Goal: Task Accomplishment & Management: Use online tool/utility

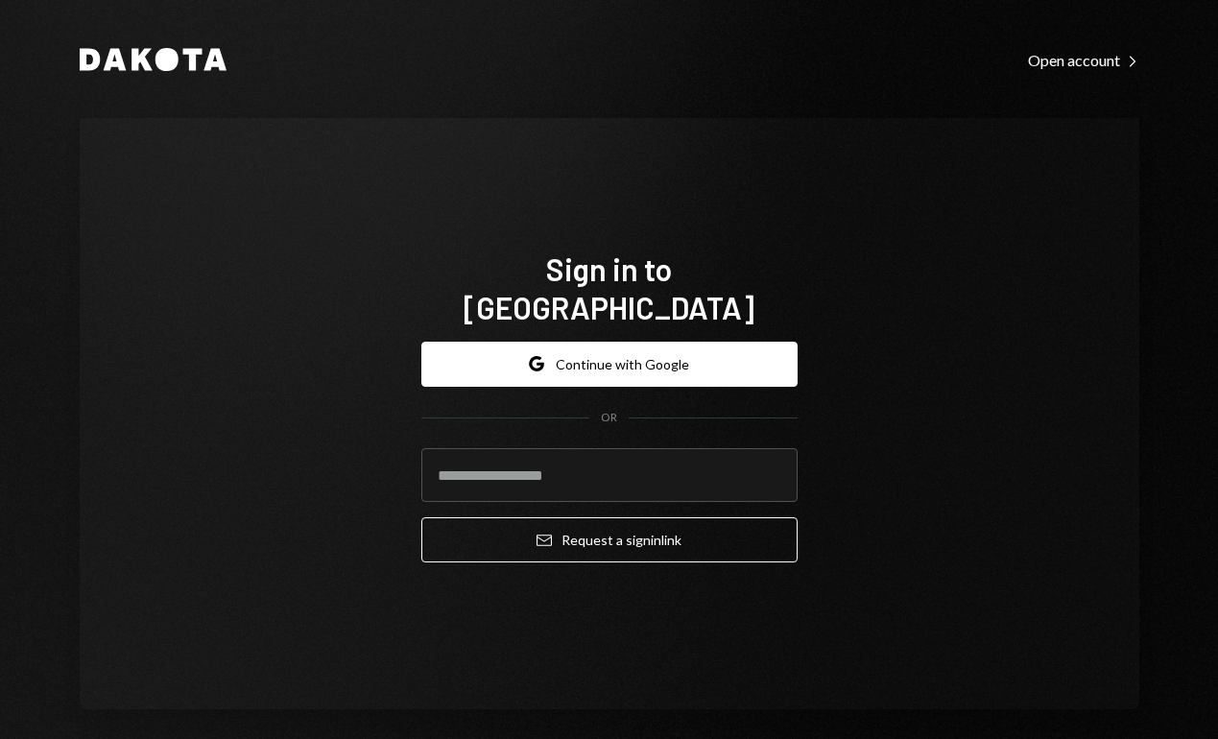
click at [0, 738] on com-1password-button at bounding box center [0, 739] width 0 height 0
type input "**********"
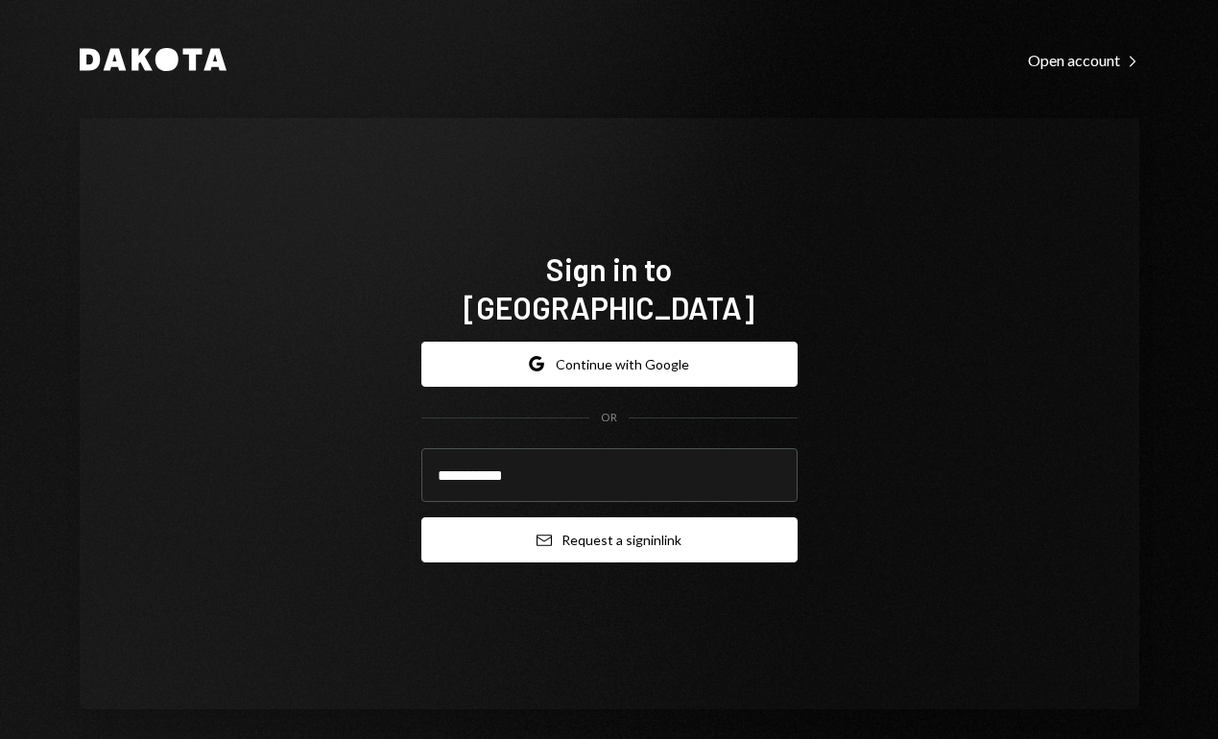
click at [500, 520] on button "Email Request a sign in link" at bounding box center [609, 539] width 376 height 45
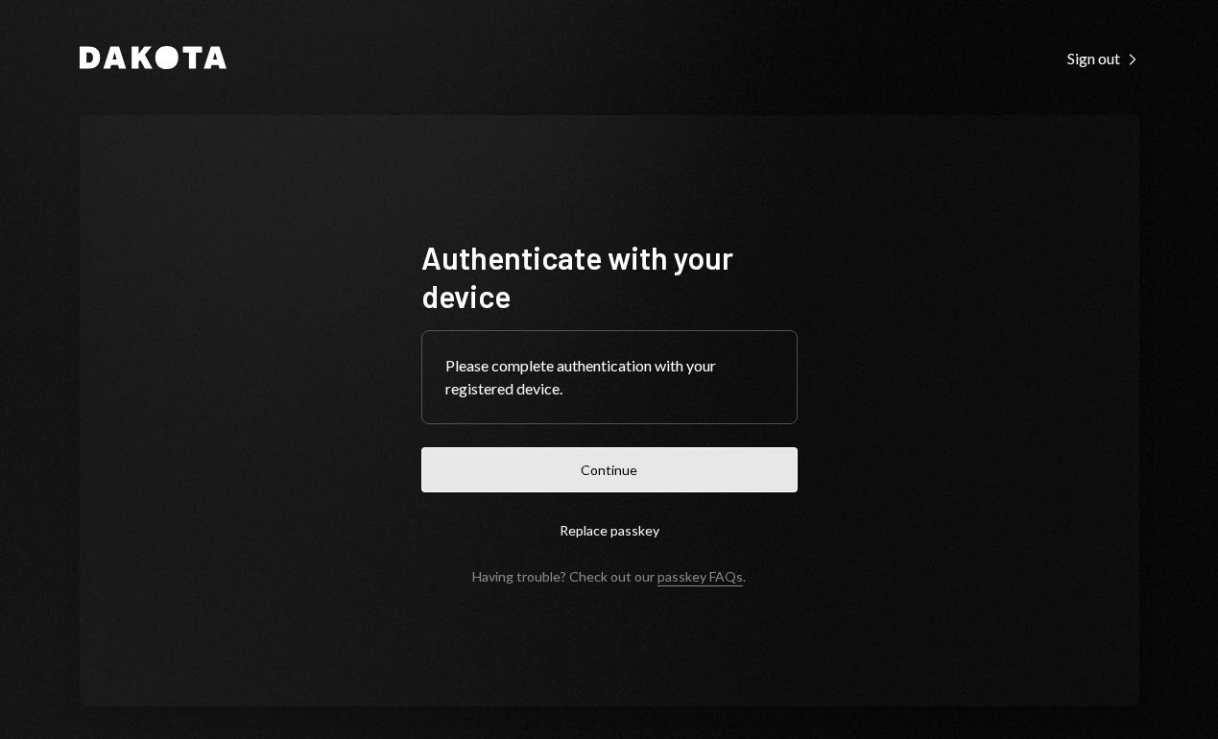
click at [521, 458] on button "Continue" at bounding box center [609, 469] width 376 height 45
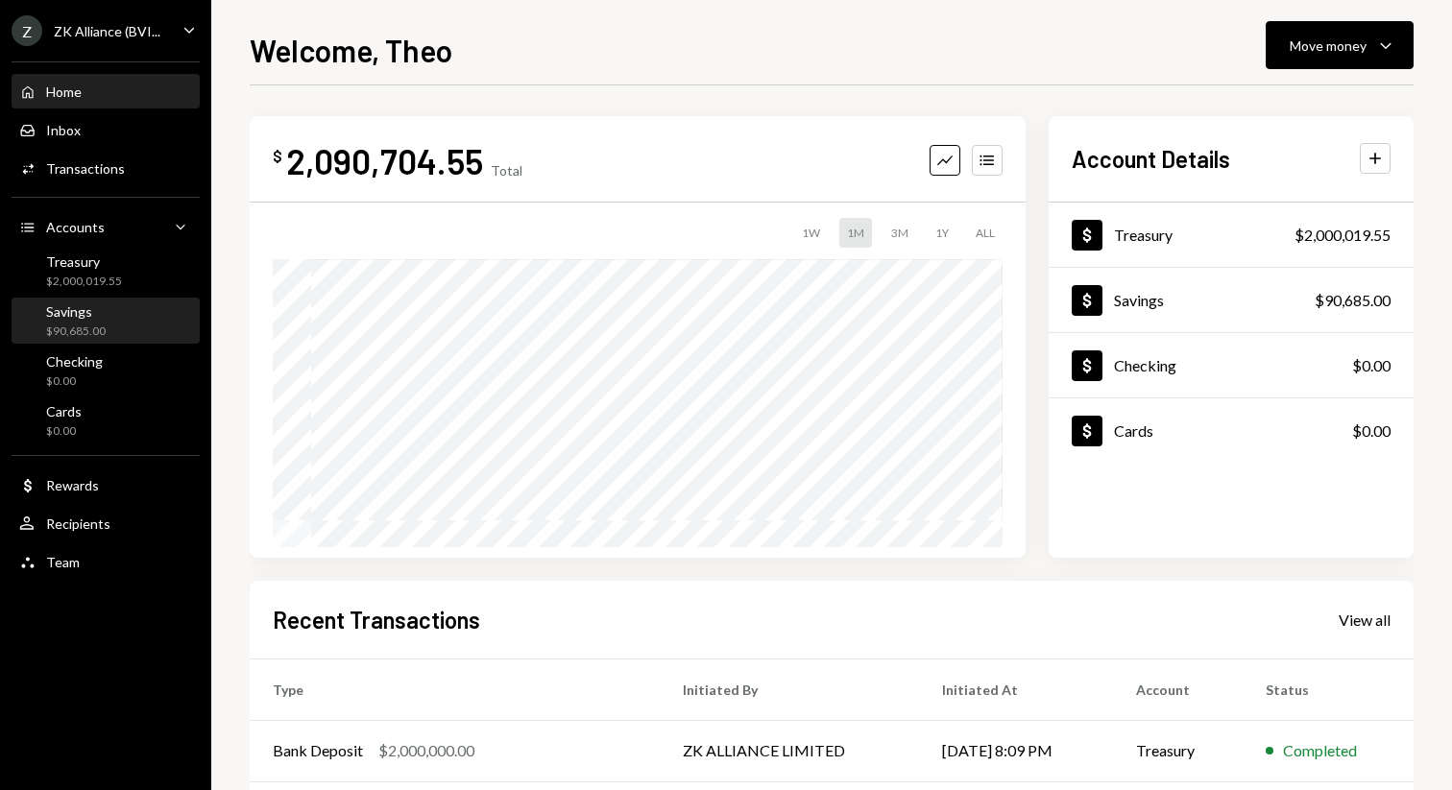
click at [69, 337] on div "$90,685.00" at bounding box center [76, 332] width 60 height 16
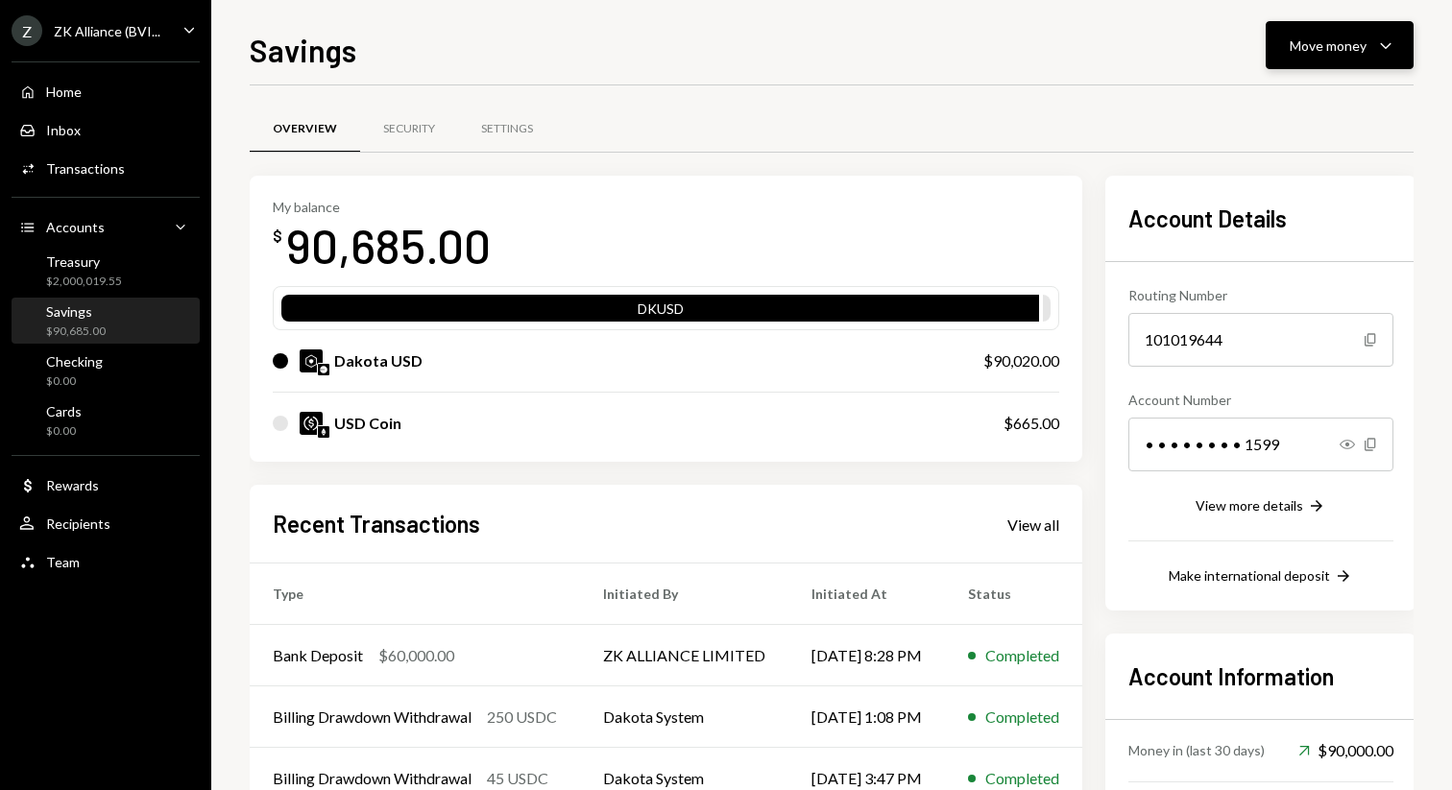
click at [1217, 49] on div "Move money" at bounding box center [1327, 46] width 77 height 20
click at [1021, 133] on div "Overview Security Settings" at bounding box center [832, 129] width 1164 height 49
click at [92, 487] on div "Rewards" at bounding box center [72, 485] width 53 height 16
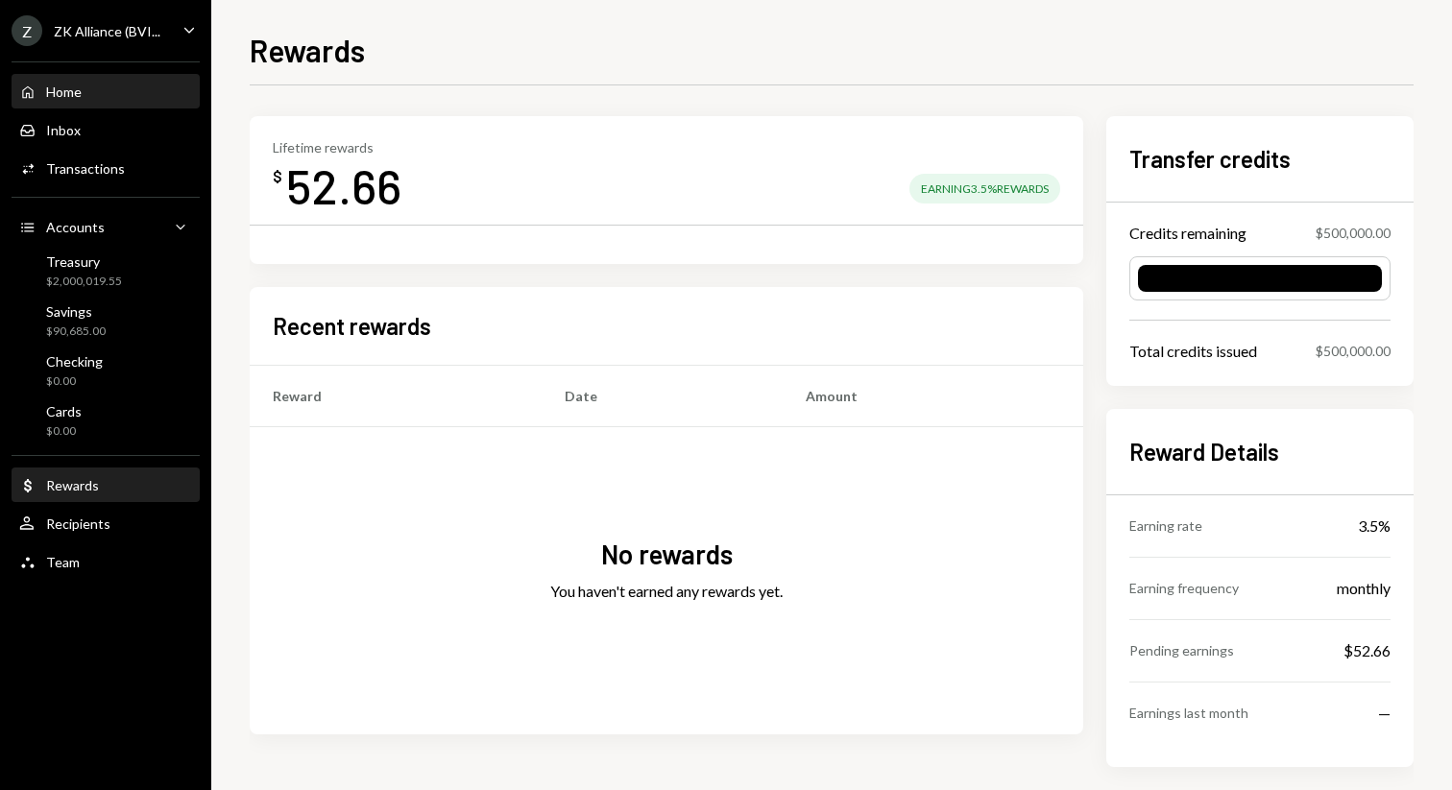
click at [104, 96] on div "Home Home" at bounding box center [105, 92] width 173 height 17
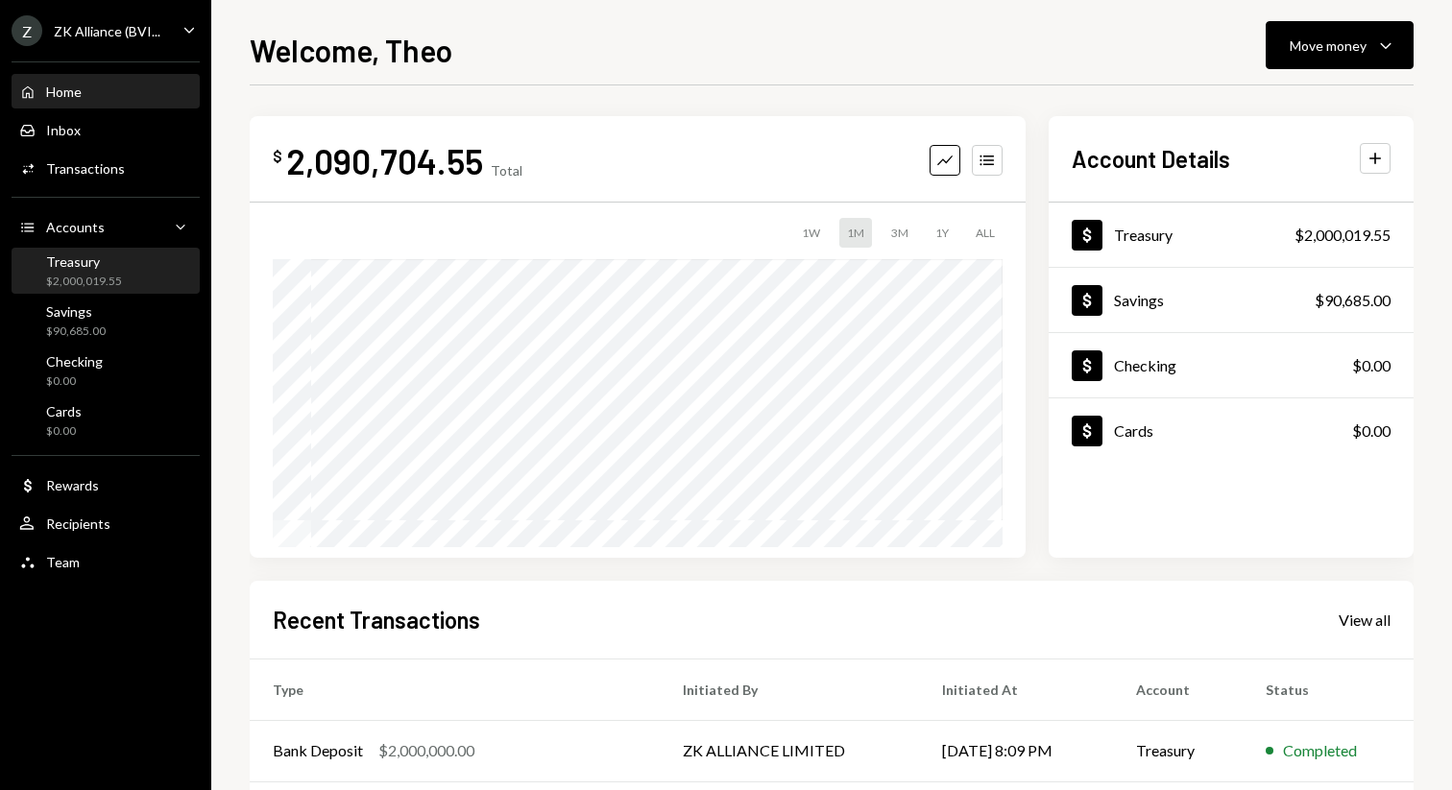
click at [102, 262] on div "Treasury" at bounding box center [84, 261] width 76 height 16
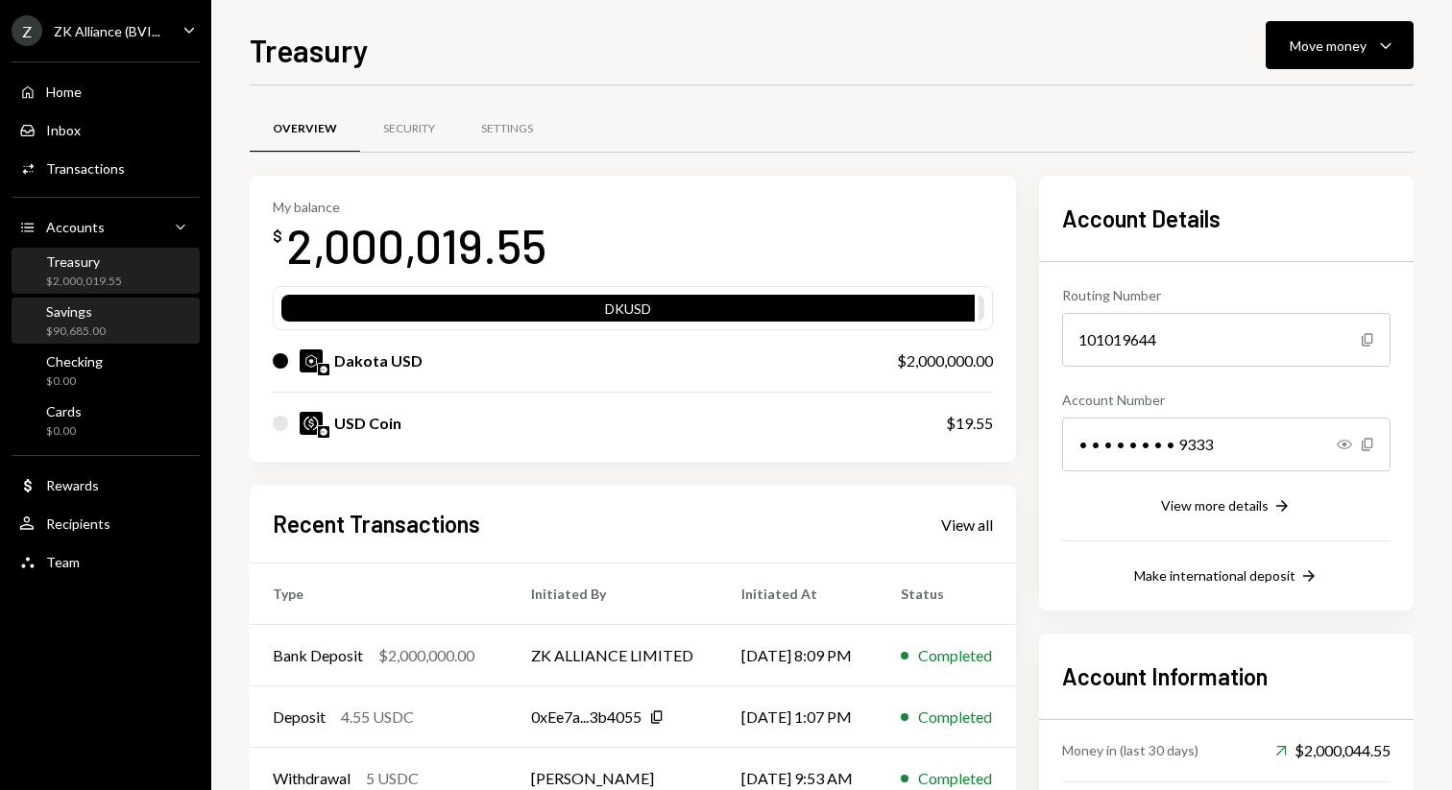
click at [116, 327] on div "Savings $90,685.00" at bounding box center [105, 321] width 173 height 36
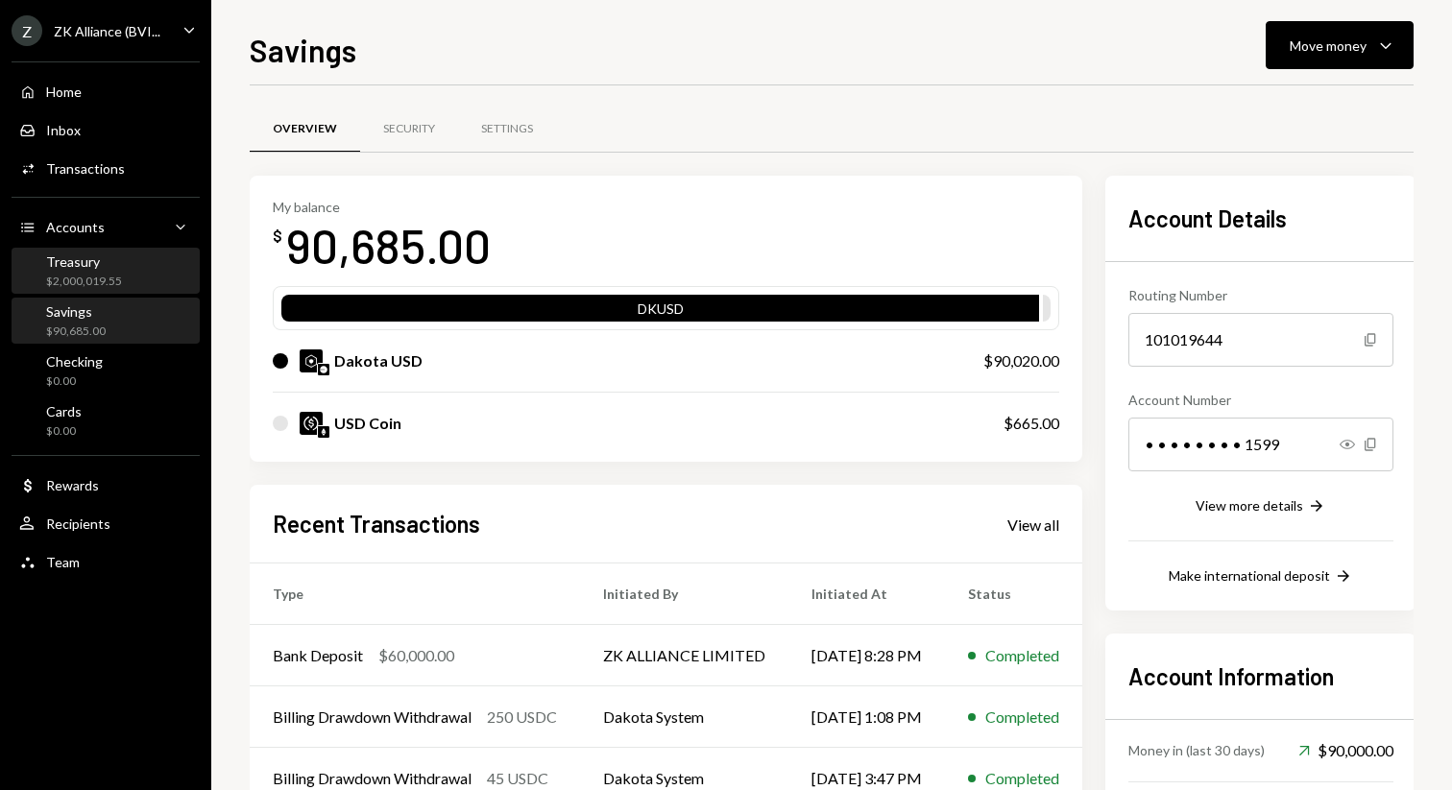
click at [94, 269] on div "Treasury" at bounding box center [84, 261] width 76 height 16
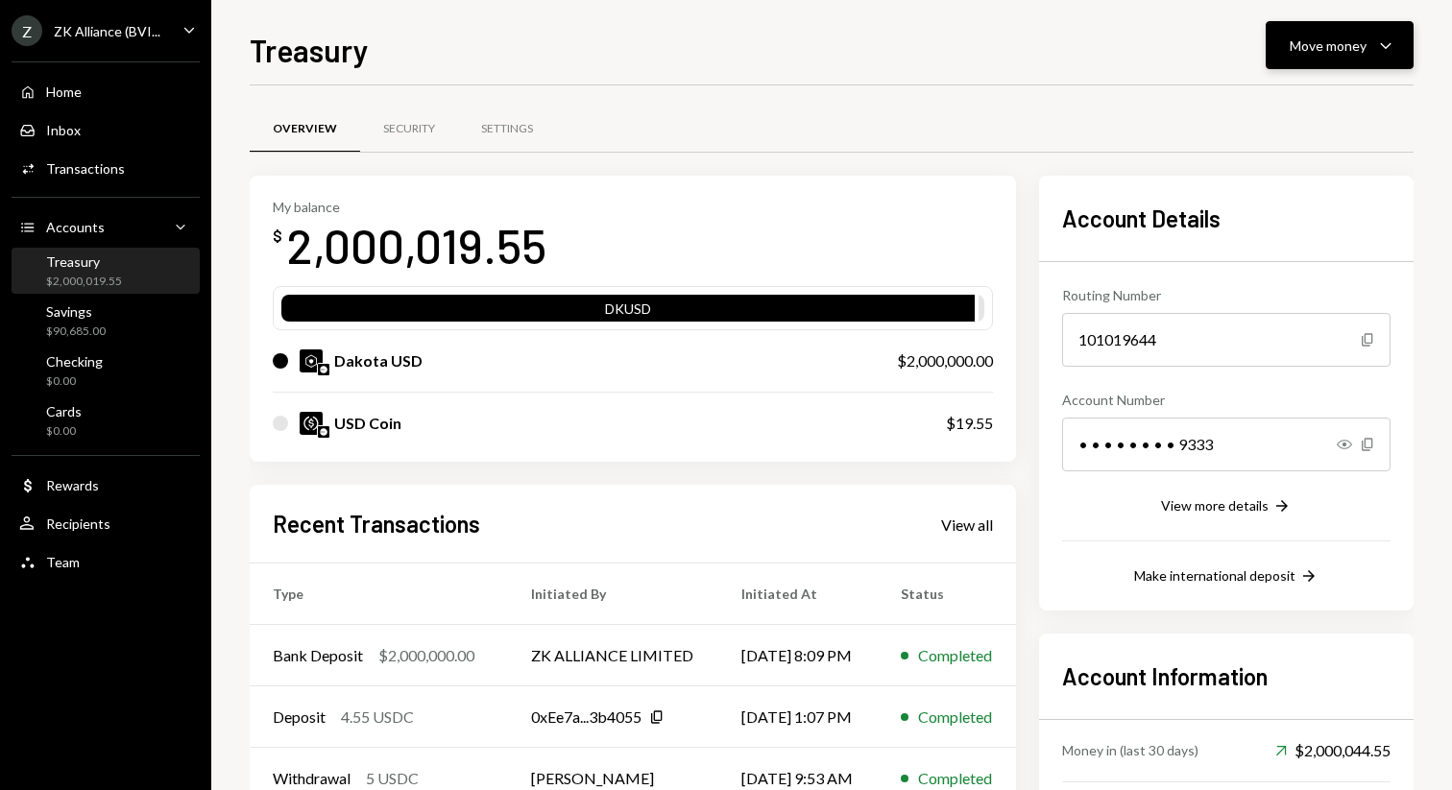
click at [1217, 41] on div "Move money" at bounding box center [1327, 46] width 77 height 20
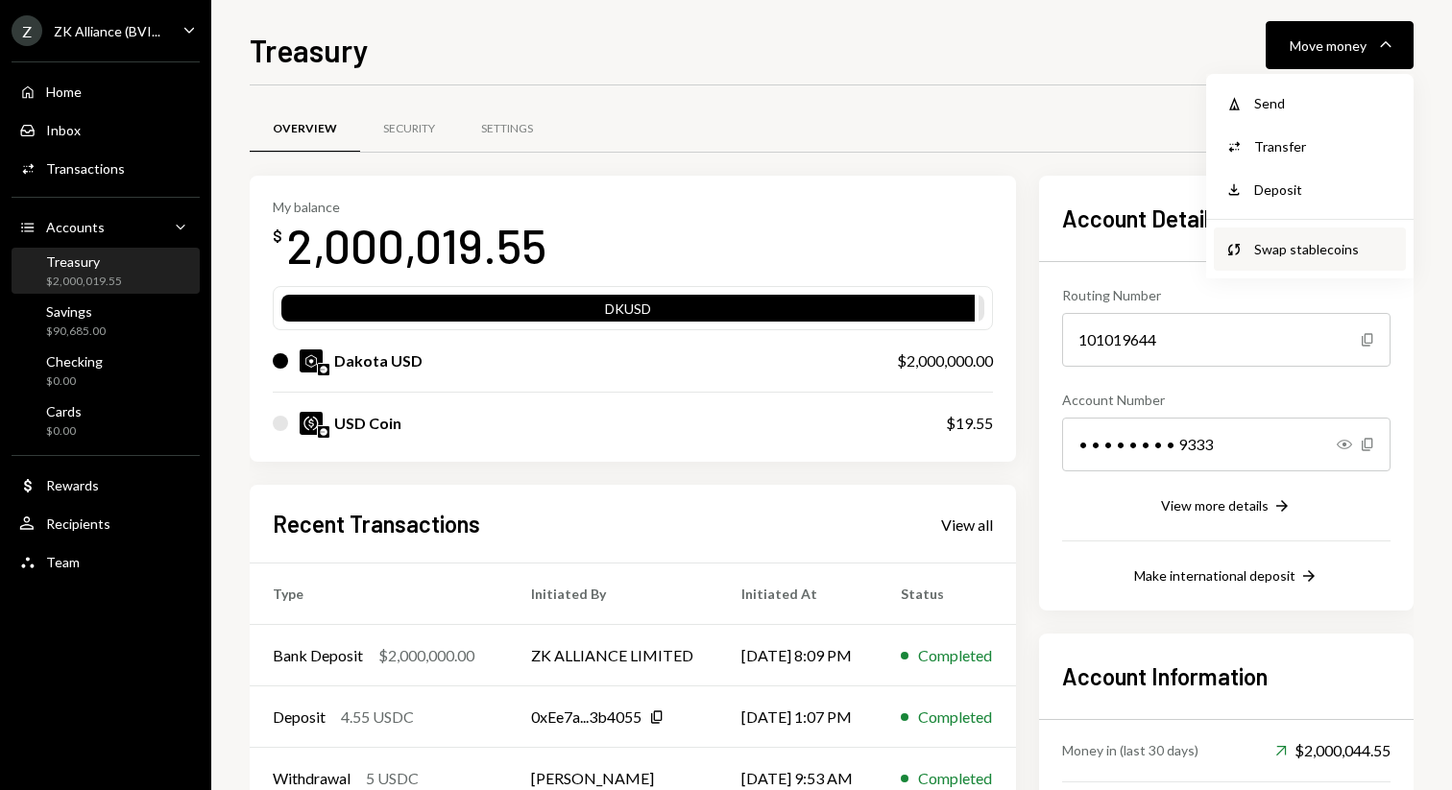
click at [1217, 238] on div "Swap Swap stablecoins" at bounding box center [1309, 249] width 192 height 43
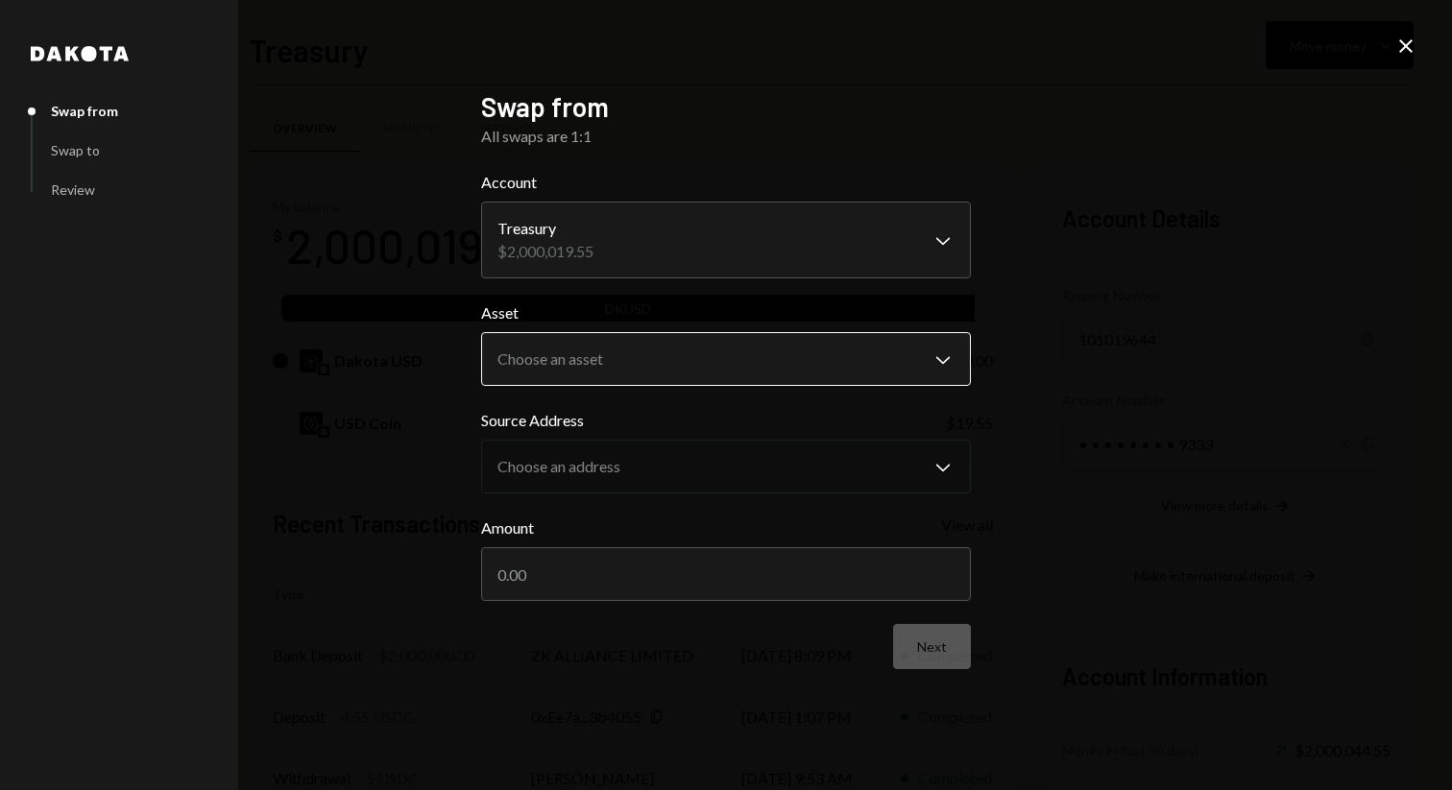
click at [635, 349] on body "Z ZK Alliance (BVI... Caret Down Home Home Inbox Inbox Activities Transactions …" at bounding box center [726, 395] width 1452 height 790
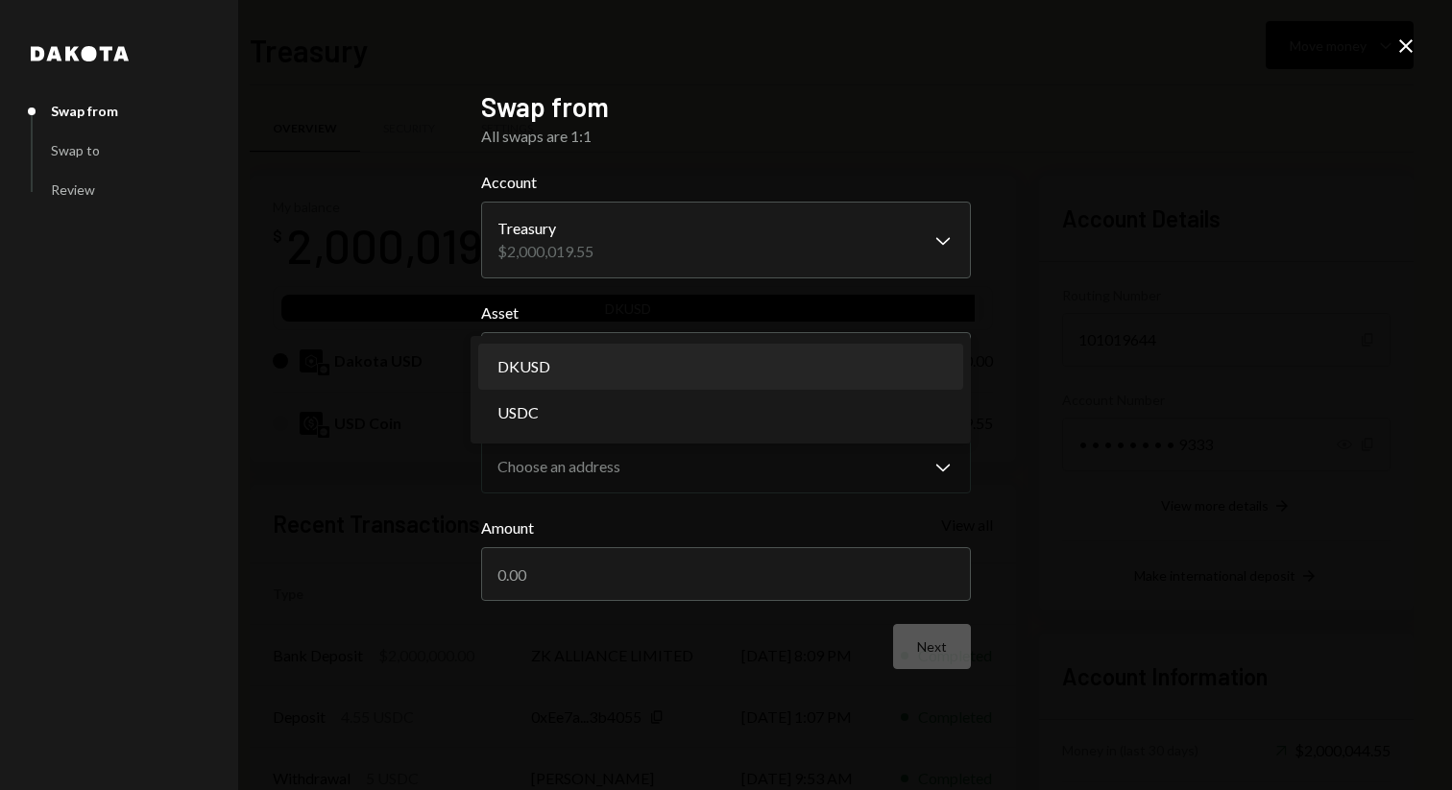
select select "*****"
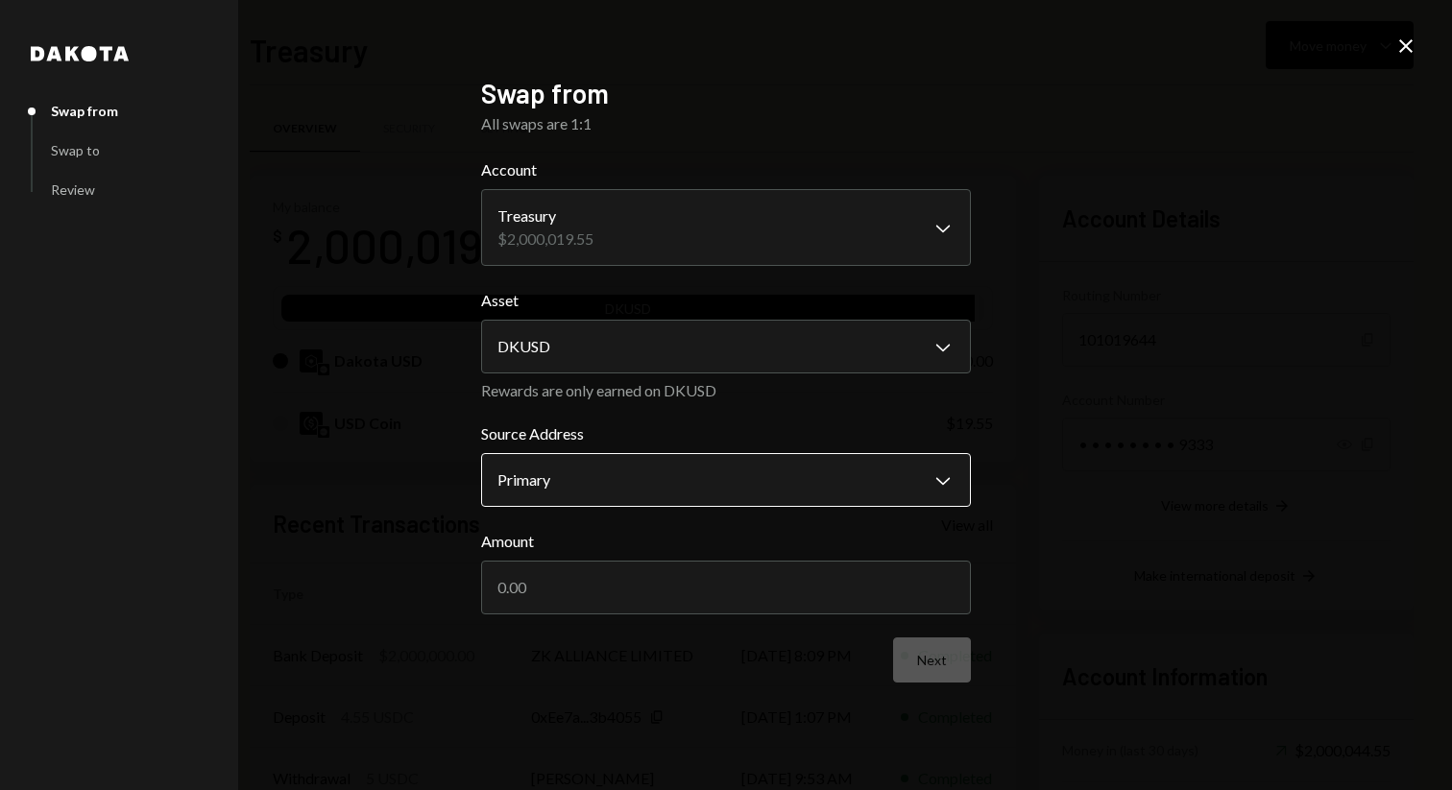
click at [604, 484] on body "Z ZK Alliance (BVI... Caret Down Home Home Inbox Inbox Activities Transactions …" at bounding box center [726, 395] width 1452 height 790
click at [351, 473] on div "**********" at bounding box center [726, 395] width 1452 height 790
click at [532, 597] on input "Amount" at bounding box center [726, 588] width 490 height 54
type input "2000000"
click at [929, 657] on button "Next" at bounding box center [932, 659] width 78 height 45
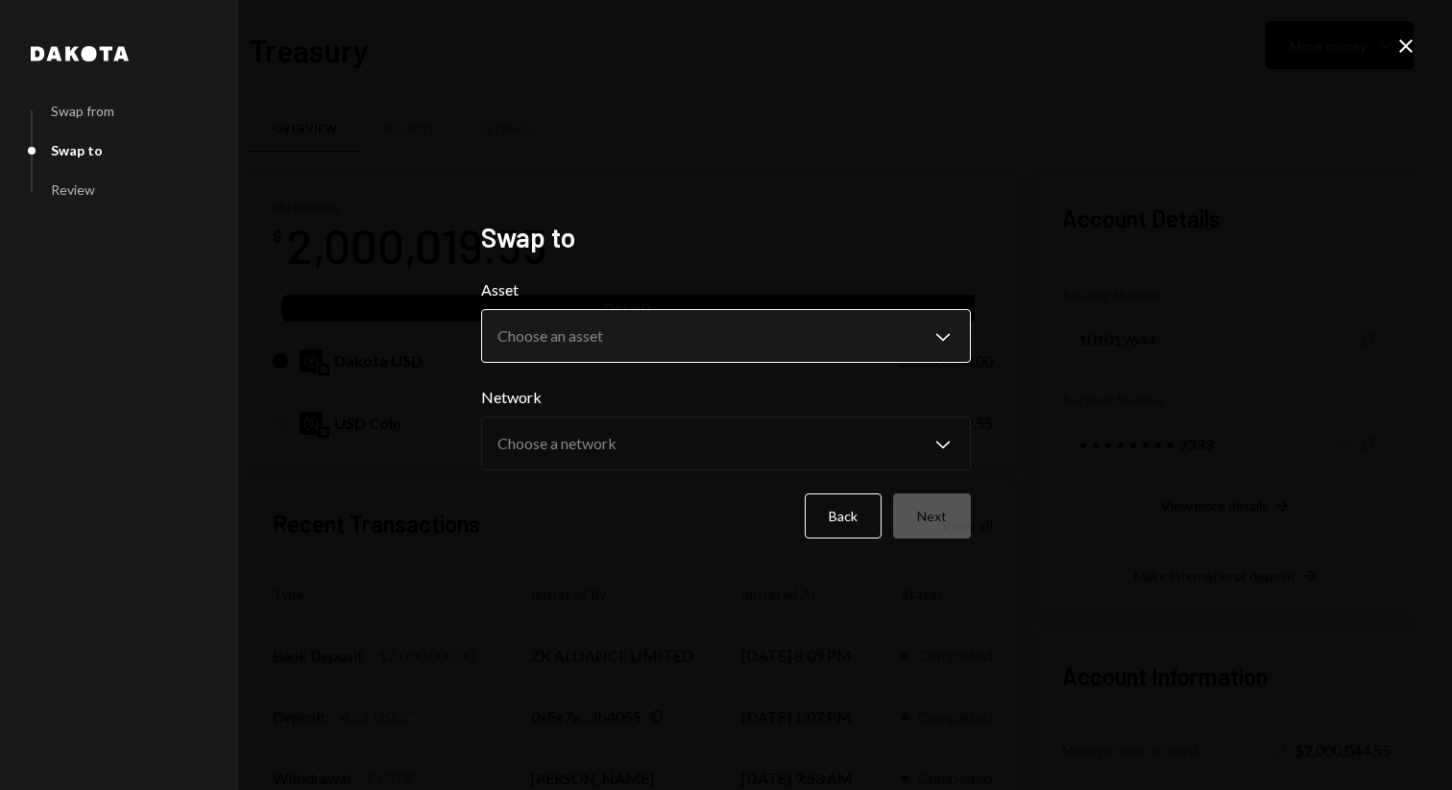
click at [752, 348] on body "Z ZK Alliance (BVI... Caret Down Home Home Inbox Inbox Activities Transactions …" at bounding box center [726, 395] width 1452 height 790
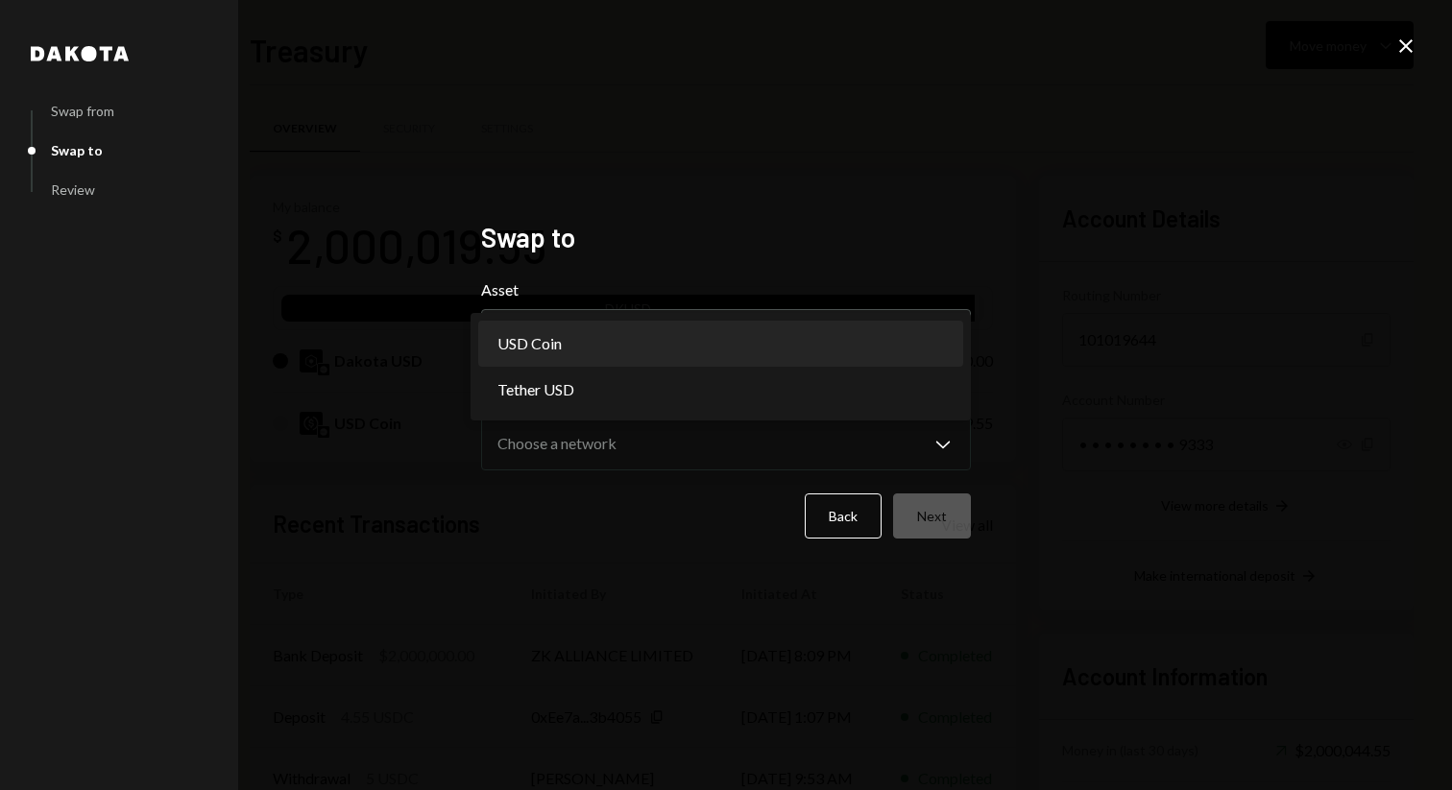
select select "****"
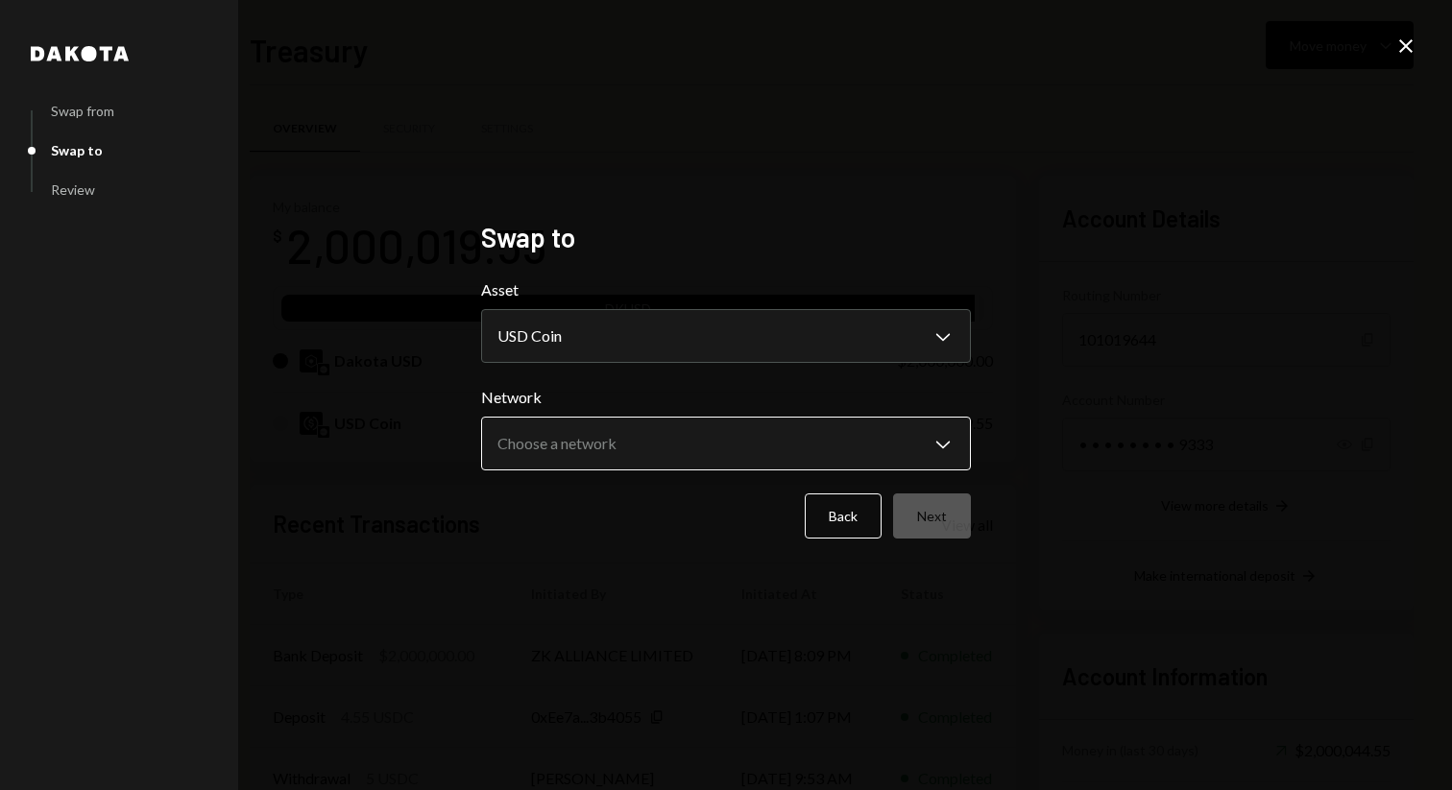
click at [581, 434] on body "Z ZK Alliance (BVI... Caret Down Home Home Inbox Inbox Activities Transactions …" at bounding box center [726, 395] width 1452 height 790
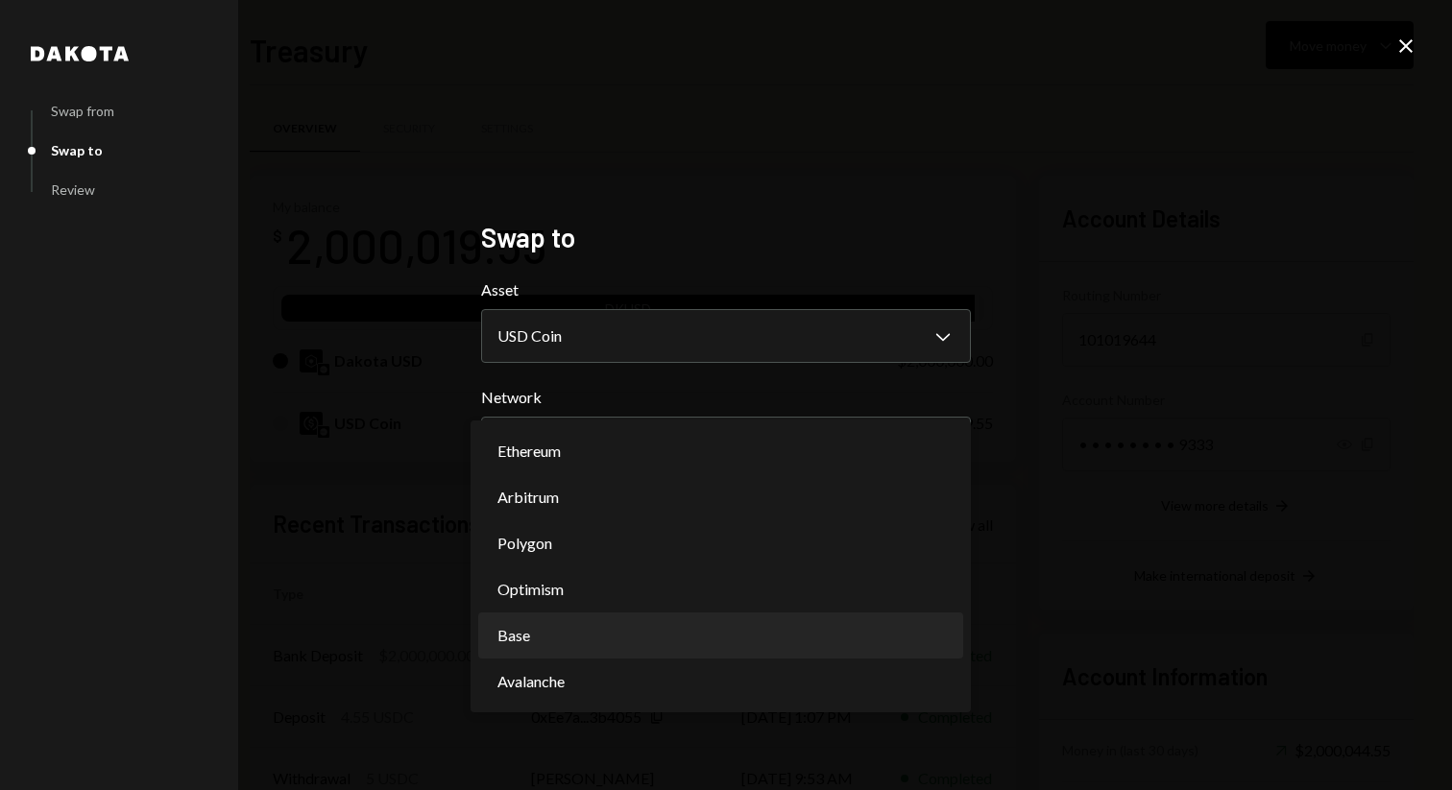
select select "**********"
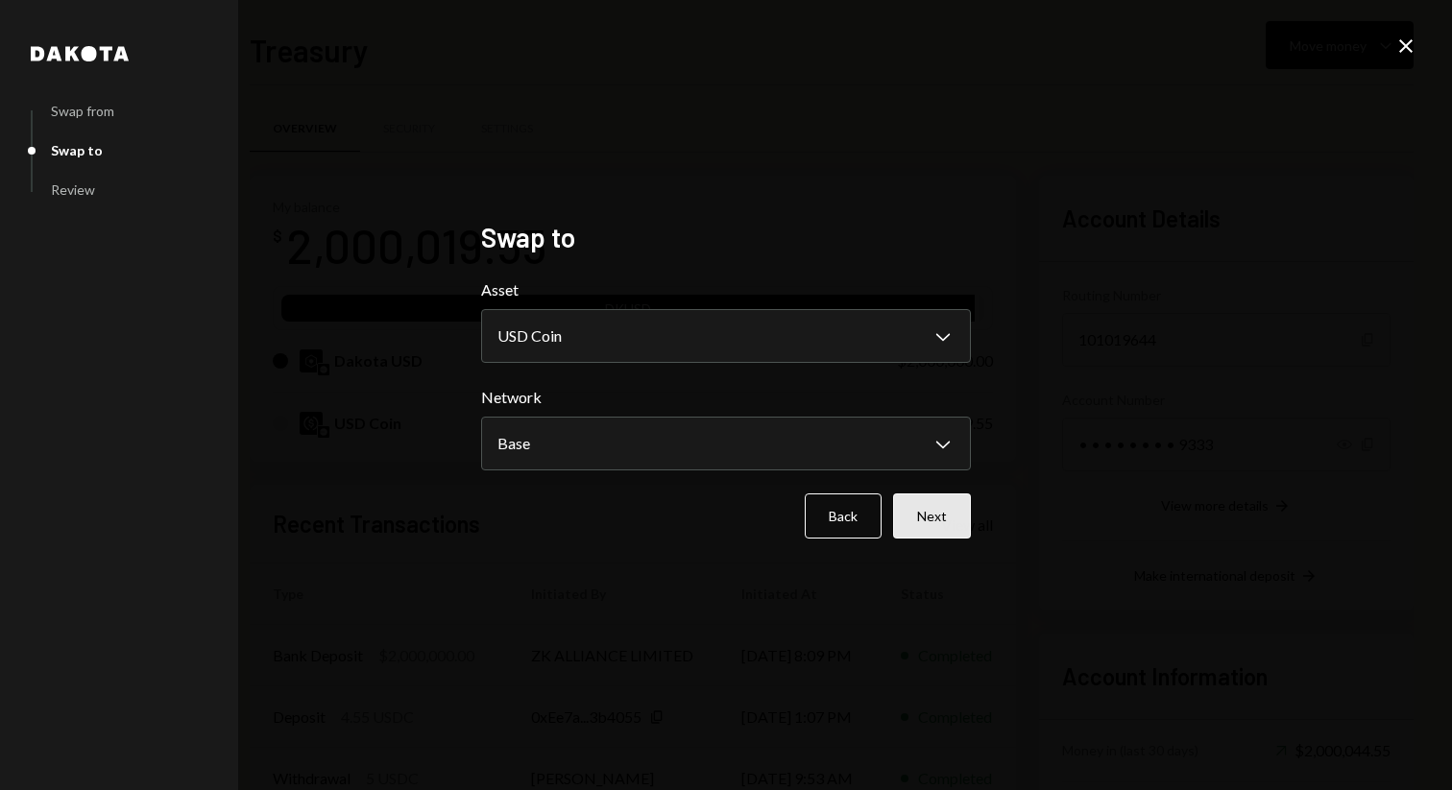
click at [932, 524] on button "Next" at bounding box center [932, 515] width 78 height 45
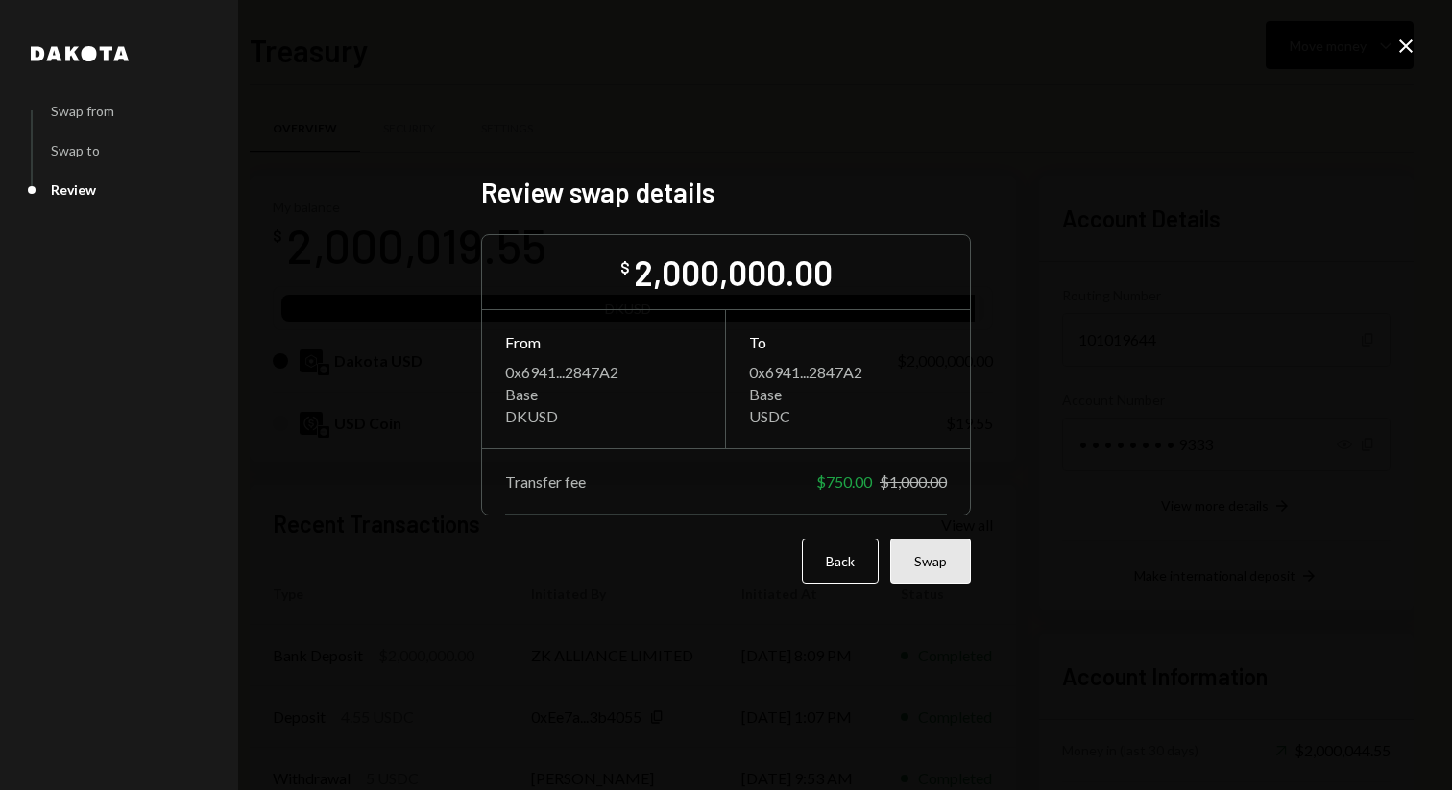
click at [945, 566] on button "Swap" at bounding box center [930, 561] width 81 height 45
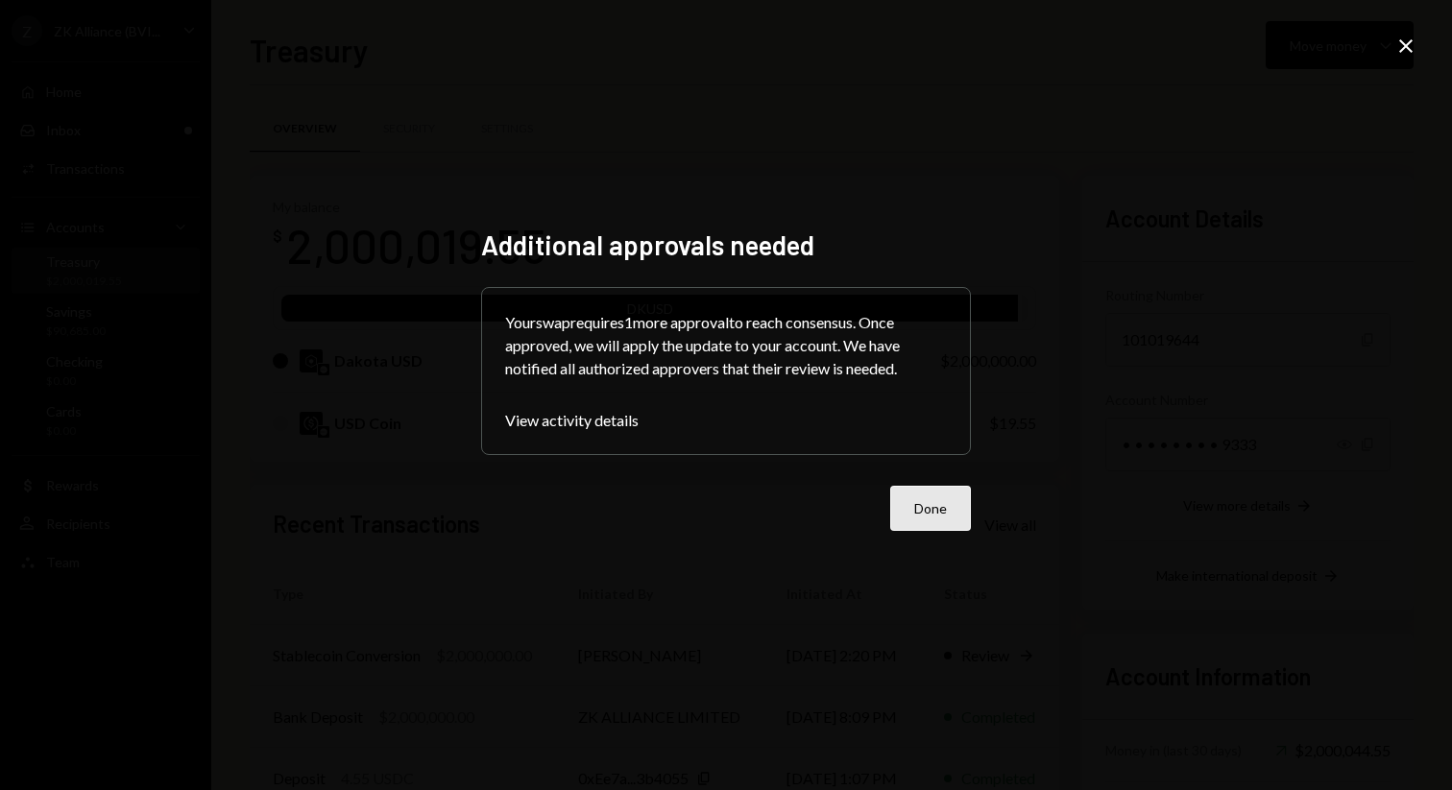
click at [924, 513] on button "Done" at bounding box center [930, 508] width 81 height 45
